Goal: Task Accomplishment & Management: Manage account settings

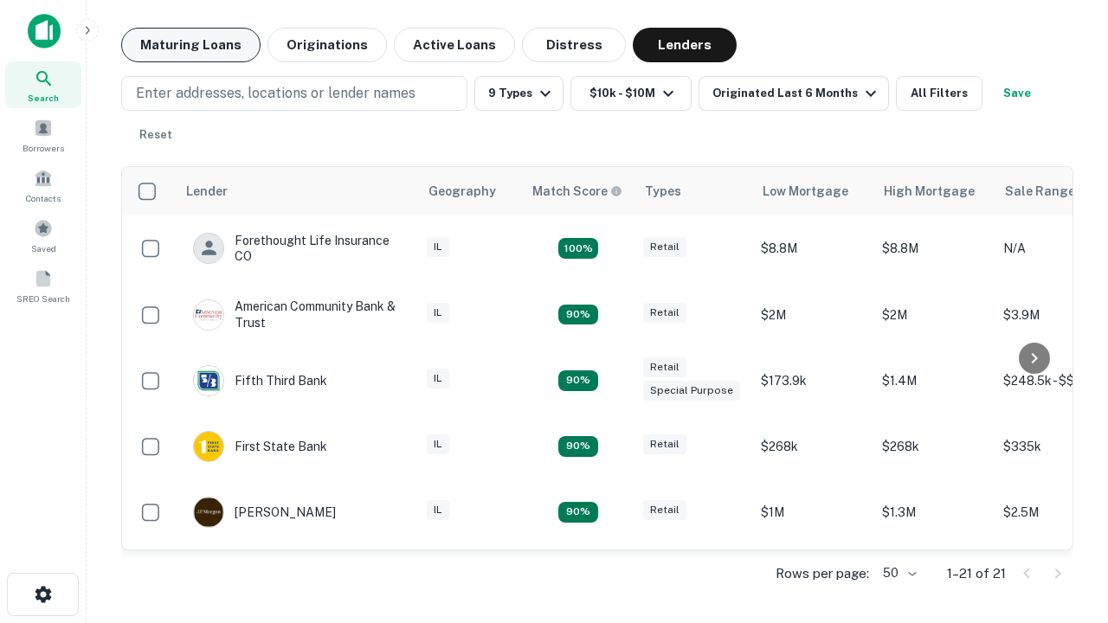
click at [190, 45] on button "Maturing Loans" at bounding box center [190, 45] width 139 height 35
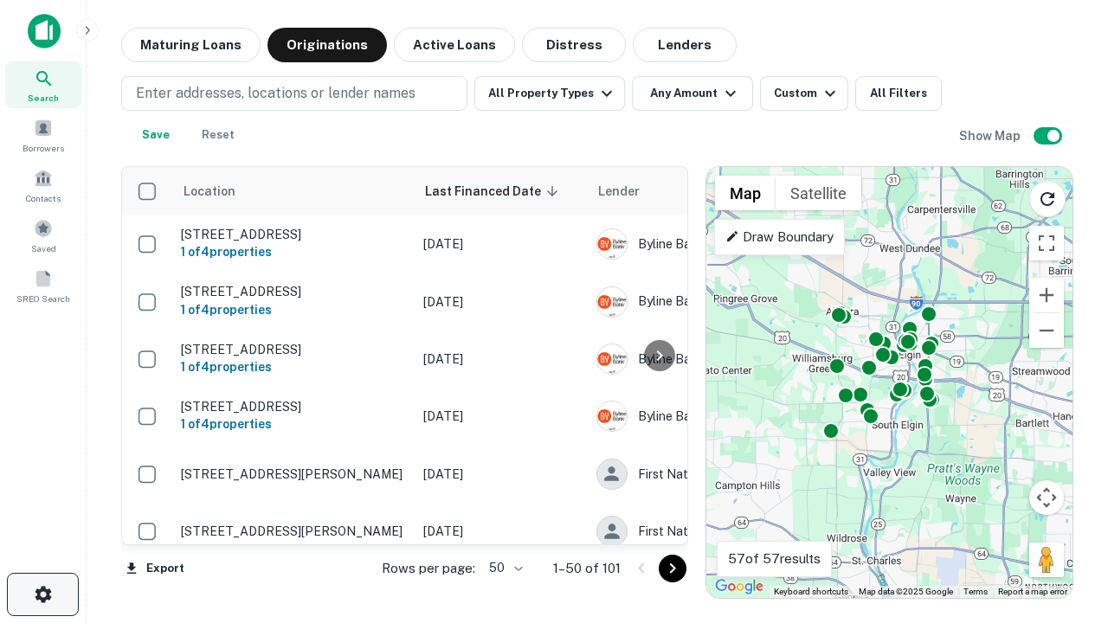
click at [42, 595] on icon "button" at bounding box center [43, 594] width 21 height 21
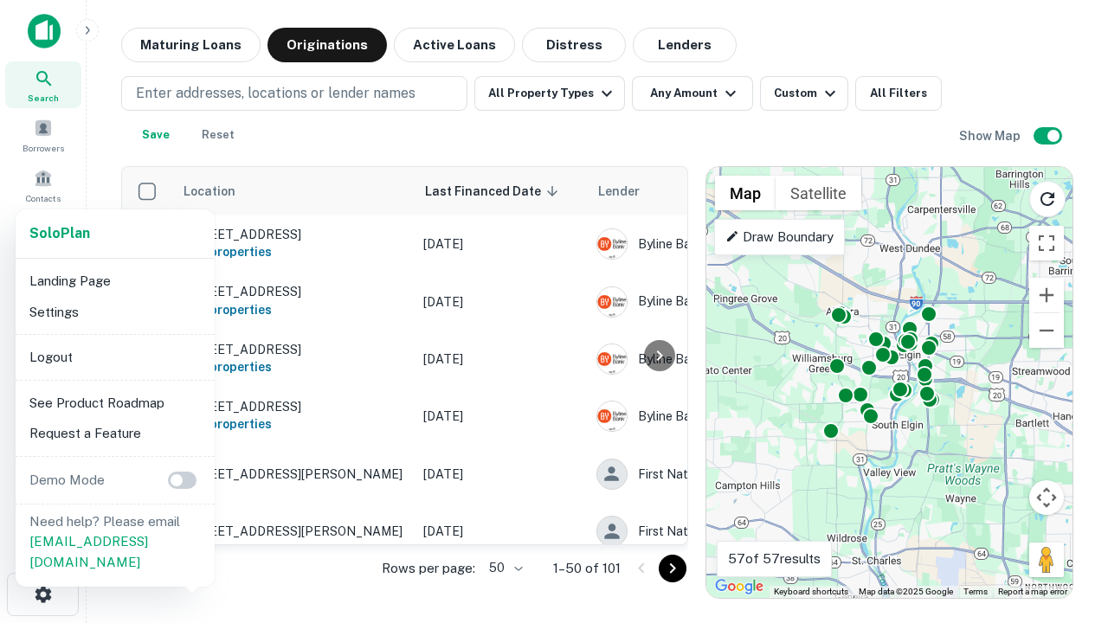
click at [114, 357] on li "Logout" at bounding box center [115, 357] width 185 height 31
